Goal: Task Accomplishment & Management: Complete application form

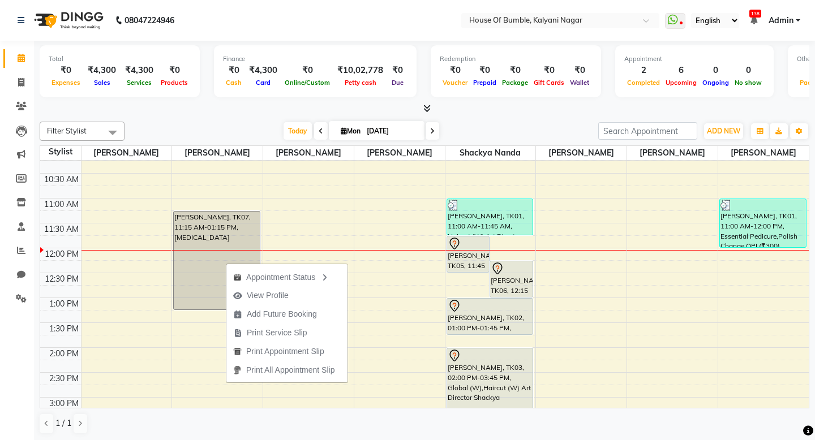
click at [493, 130] on div "[DATE] [DATE]" at bounding box center [361, 131] width 462 height 17
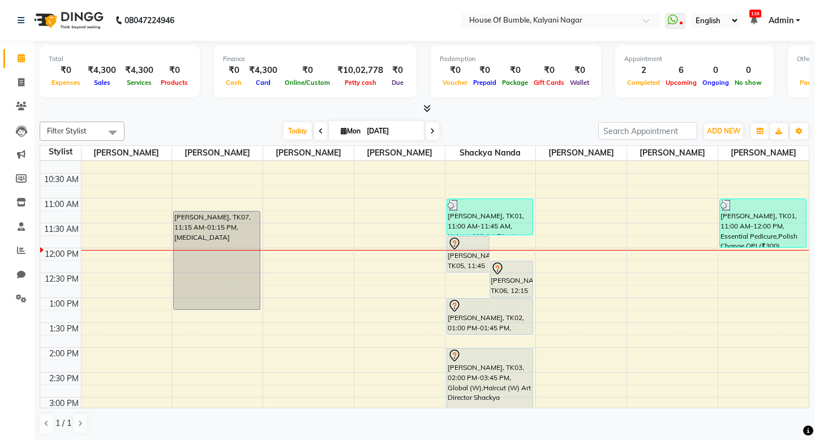
click at [382, 136] on input "[DATE]" at bounding box center [391, 131] width 57 height 17
select select "9"
select select "2025"
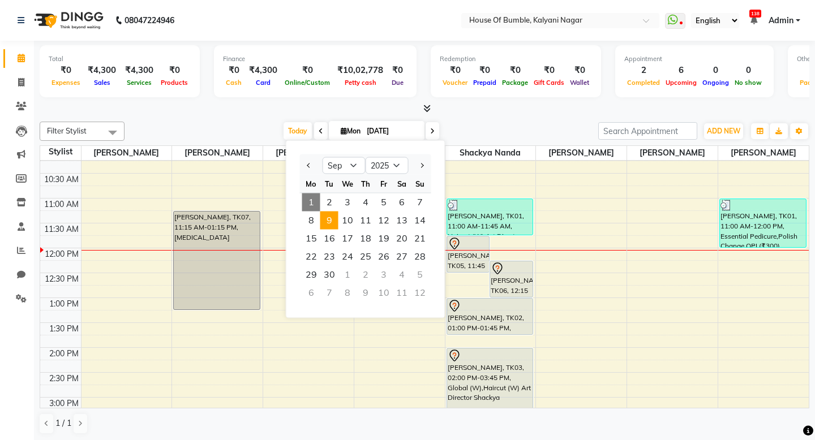
click at [332, 224] on span "9" at bounding box center [329, 221] width 18 height 18
type input "[DATE]"
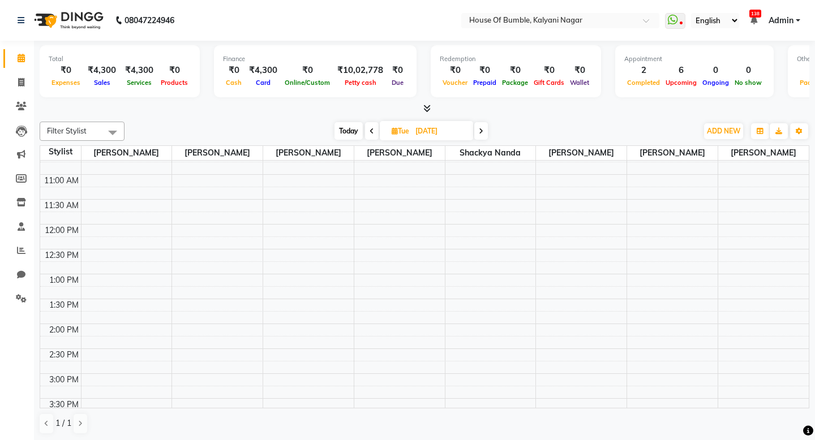
scroll to position [102, 0]
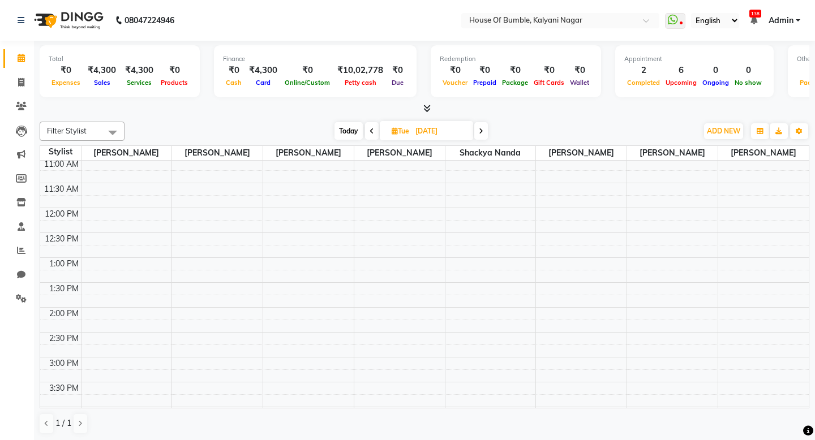
click at [493, 338] on div "9:00 AM 9:30 AM 10:00 AM 10:30 AM 11:00 AM 11:30 AM 12:00 PM 12:30 PM 1:00 PM 1…" at bounding box center [424, 357] width 769 height 597
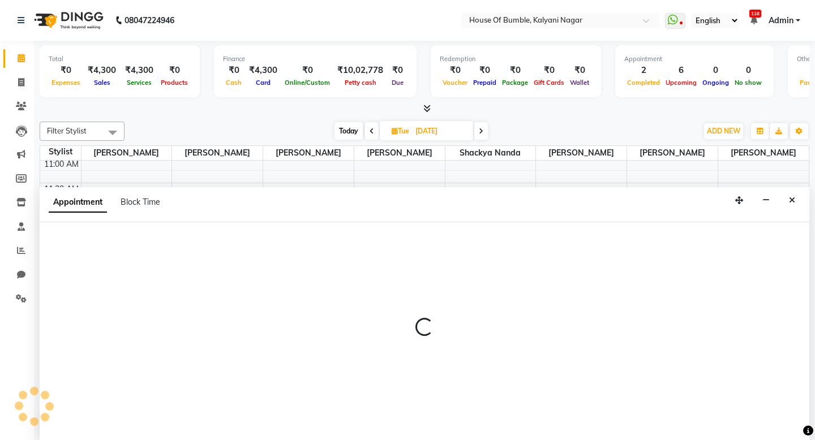
scroll to position [1, 0]
select select "76627"
select select "tentative"
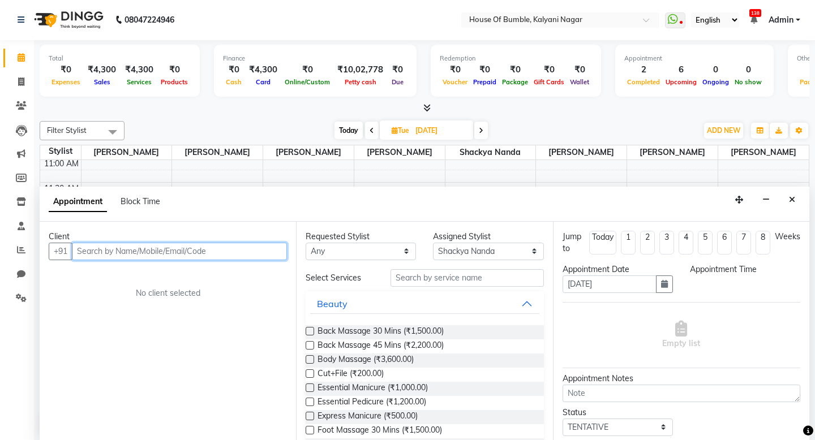
select select "870"
click at [181, 250] on input "text" at bounding box center [179, 252] width 215 height 18
type input "a"
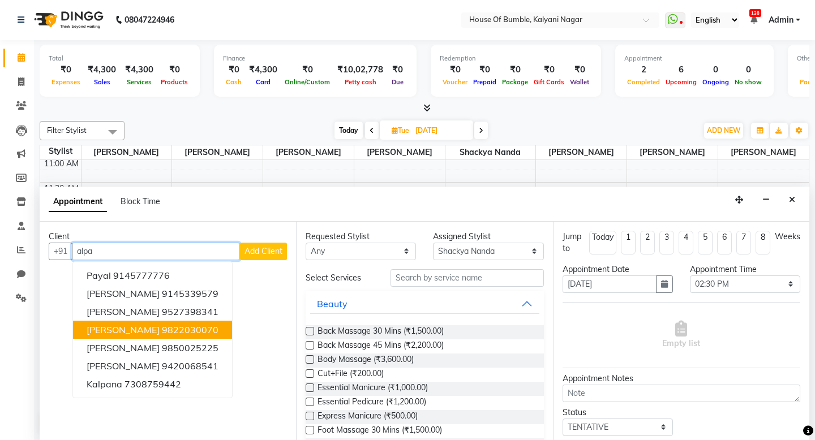
click at [161, 321] on button "[PERSON_NAME] 9822030070" at bounding box center [152, 330] width 159 height 18
type input "9822030070"
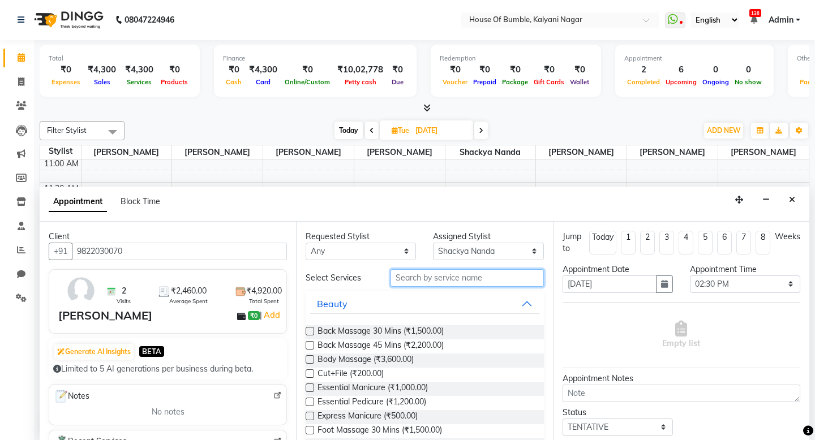
click at [418, 284] on input "text" at bounding box center [467, 278] width 153 height 18
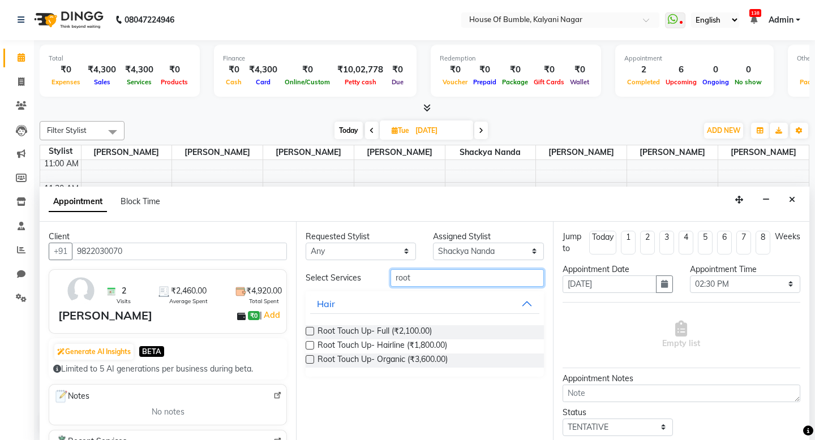
type input "root"
click at [308, 359] on label at bounding box center [310, 359] width 8 height 8
click at [308, 359] on input "checkbox" at bounding box center [309, 360] width 7 height 7
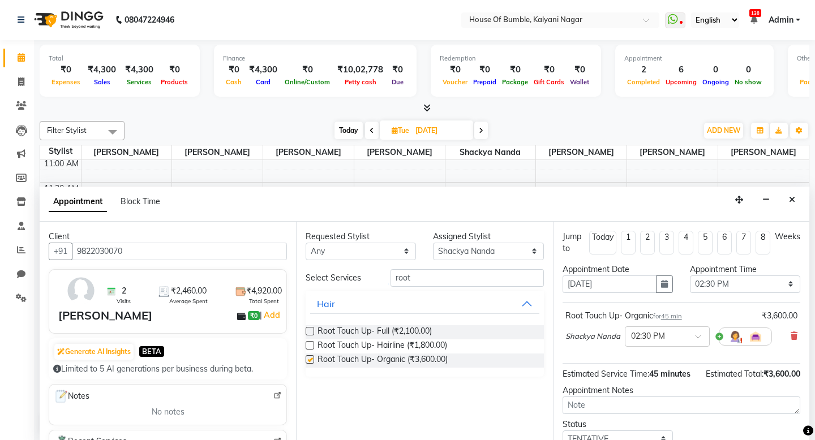
checkbox input "false"
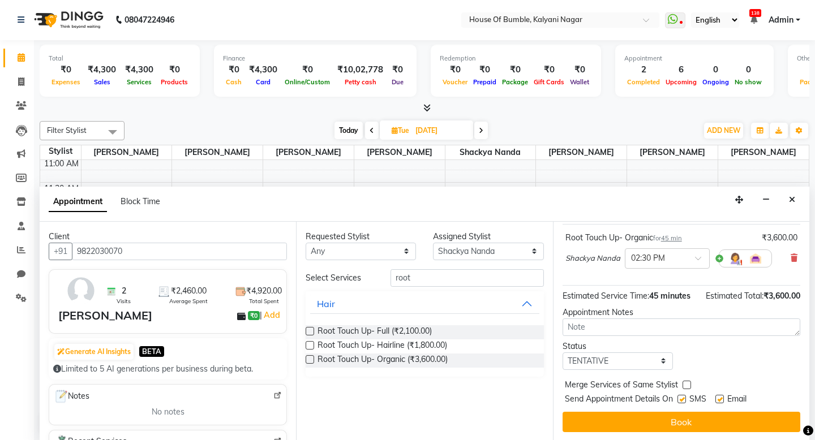
scroll to position [78, 0]
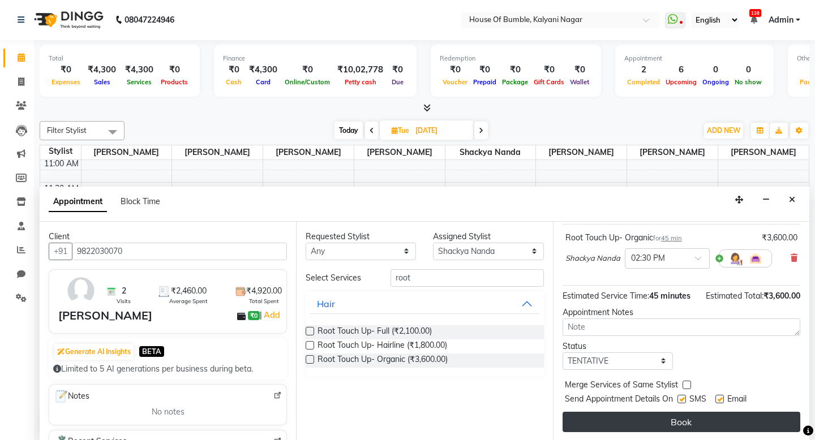
click at [649, 419] on button "Book" at bounding box center [682, 422] width 238 height 20
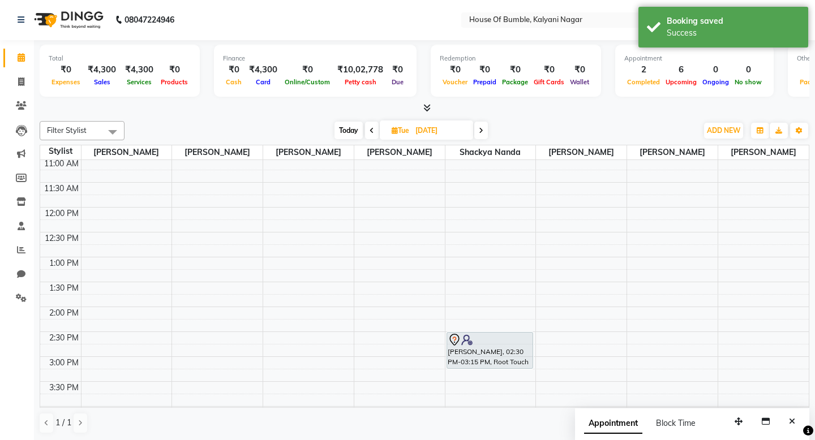
scroll to position [0, 0]
drag, startPoint x: 333, startPoint y: 119, endPoint x: 337, endPoint y: 125, distance: 7.1
click at [333, 119] on div "Filter Stylist Select All [PERSON_NAME] Prakash Aute [PERSON_NAME] [PERSON_NAME…" at bounding box center [425, 278] width 770 height 322
click at [337, 125] on span "Today" at bounding box center [348, 131] width 28 height 18
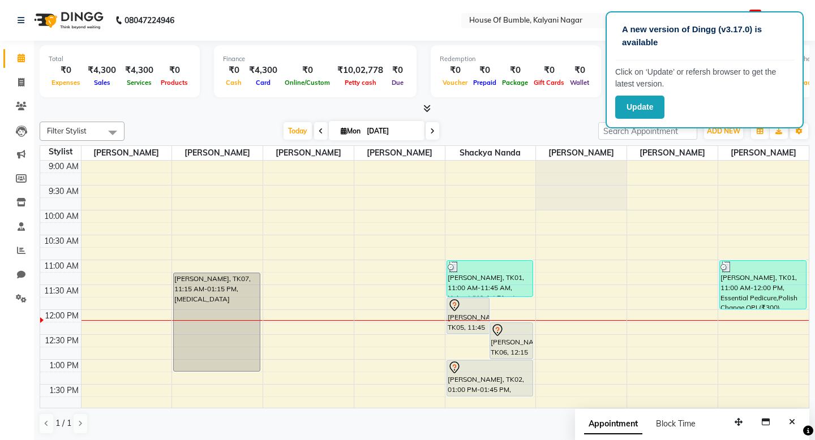
click at [426, 132] on span at bounding box center [433, 131] width 14 height 18
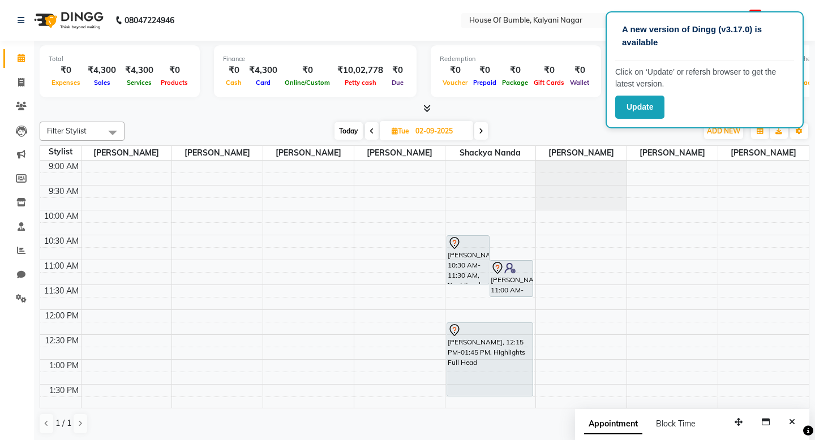
click at [479, 130] on icon at bounding box center [481, 131] width 5 height 7
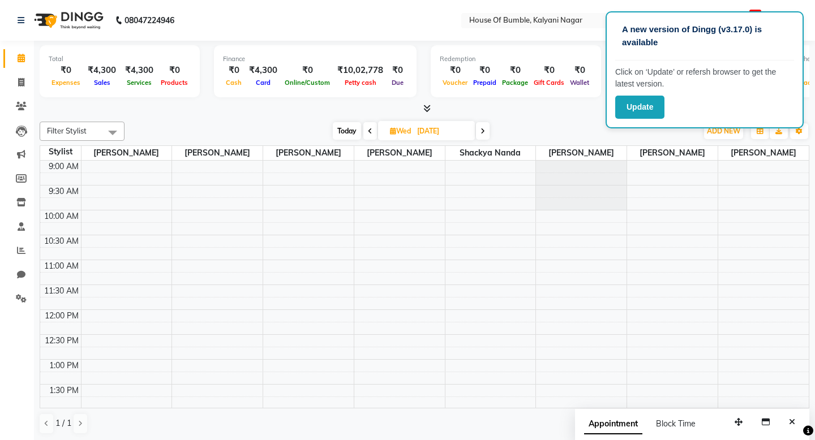
click at [338, 128] on span "Today" at bounding box center [347, 131] width 28 height 18
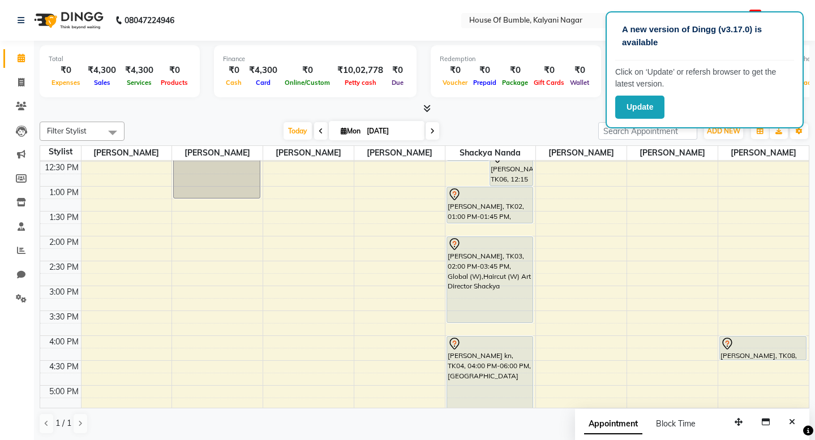
scroll to position [213, 0]
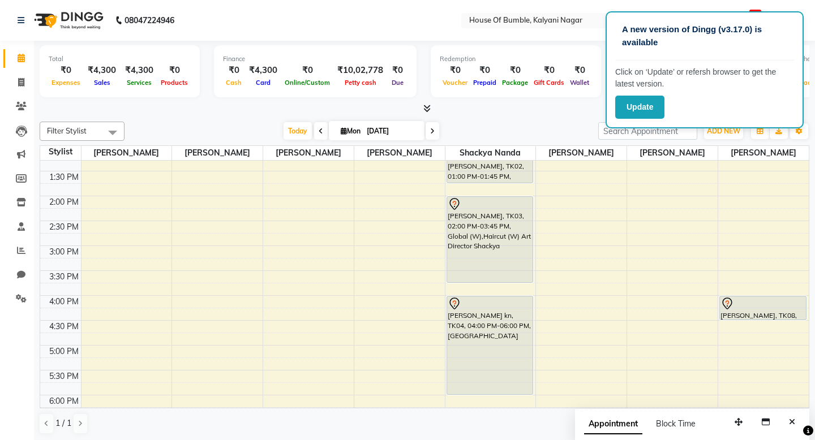
click at [430, 132] on icon at bounding box center [432, 131] width 5 height 7
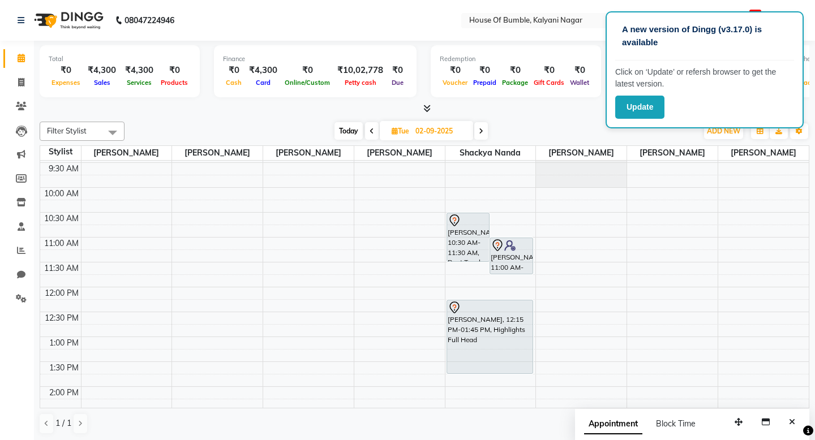
scroll to position [28, 0]
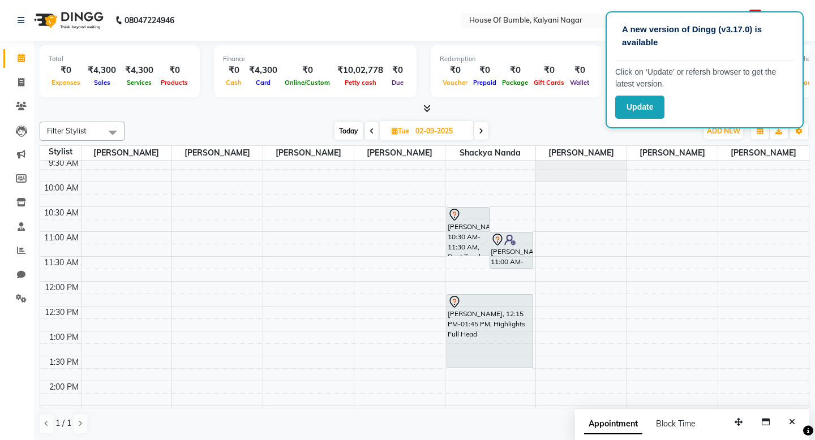
click at [349, 132] on span "Today" at bounding box center [348, 131] width 28 height 18
type input "[DATE]"
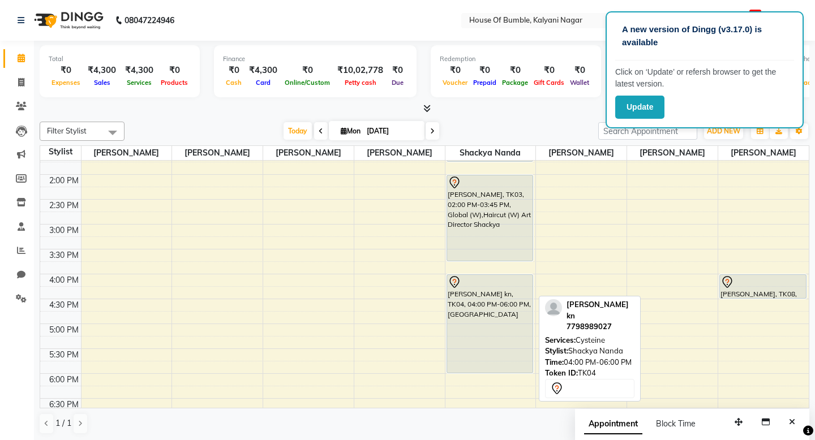
scroll to position [236, 0]
